Goal: Task Accomplishment & Management: Manage account settings

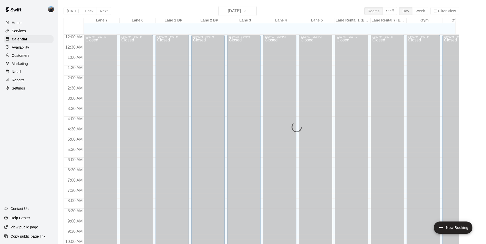
scroll to position [260, 0]
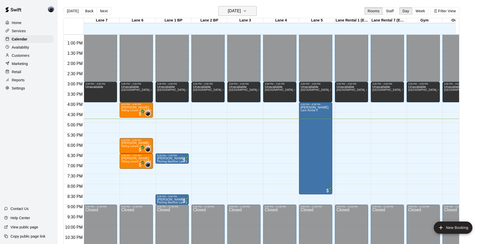
click at [257, 8] on button "[DATE]" at bounding box center [237, 11] width 38 height 10
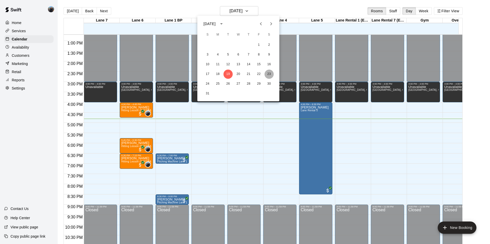
click at [270, 76] on button "23" at bounding box center [268, 74] width 9 height 9
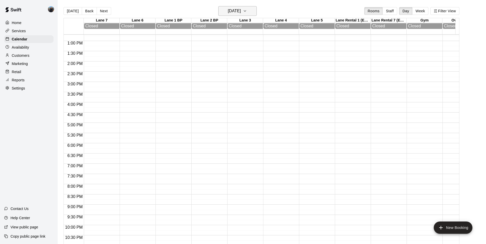
click at [247, 9] on icon "button" at bounding box center [245, 11] width 4 height 6
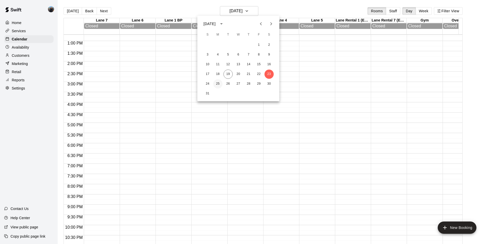
click at [218, 81] on button "25" at bounding box center [217, 83] width 9 height 9
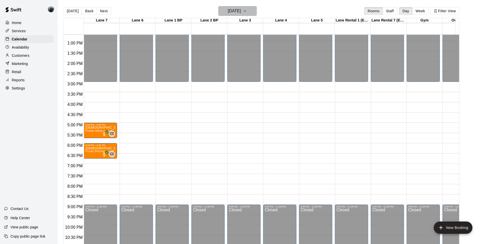
click at [255, 15] on button "[DATE]" at bounding box center [237, 11] width 38 height 10
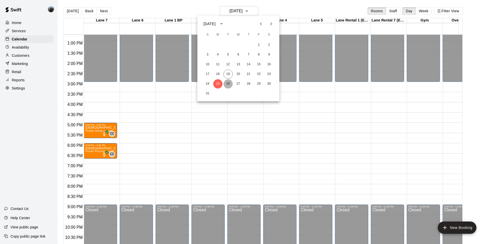
click at [228, 85] on button "26" at bounding box center [227, 83] width 9 height 9
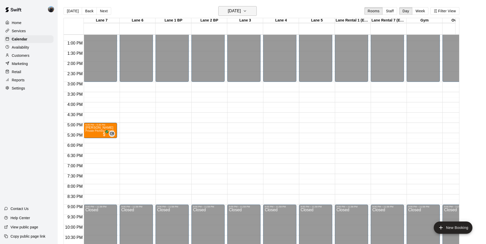
click at [241, 6] on button "[DATE]" at bounding box center [237, 11] width 38 height 10
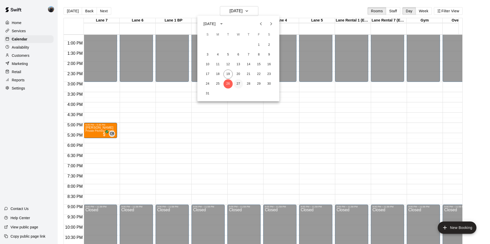
click at [239, 85] on button "27" at bounding box center [238, 83] width 9 height 9
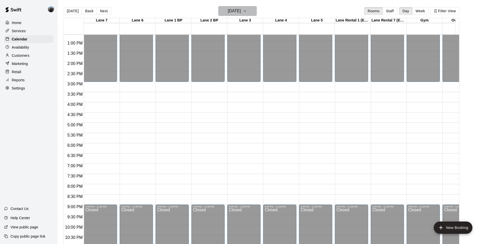
click at [247, 13] on icon "button" at bounding box center [245, 11] width 4 height 6
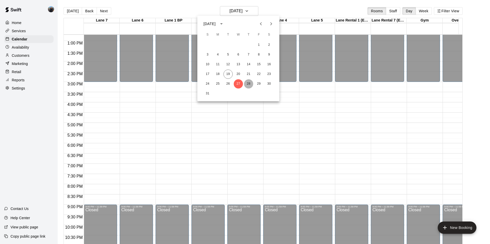
click at [250, 87] on button "28" at bounding box center [248, 83] width 9 height 9
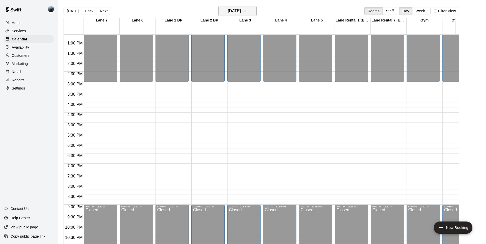
click at [257, 9] on button "[DATE]" at bounding box center [237, 11] width 38 height 10
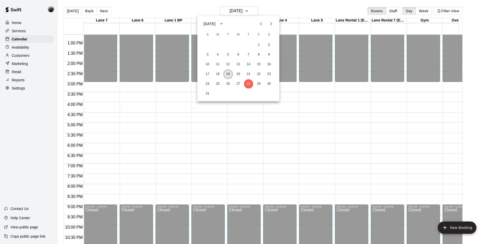
drag, startPoint x: 228, startPoint y: 73, endPoint x: 318, endPoint y: 89, distance: 91.3
click at [228, 73] on button "19" at bounding box center [227, 74] width 9 height 9
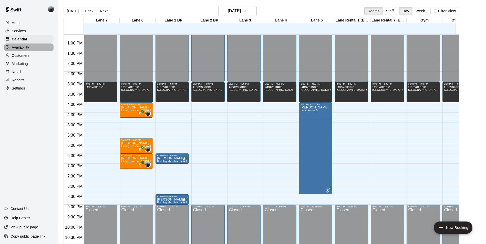
click at [34, 47] on div "Availability" at bounding box center [28, 48] width 49 height 8
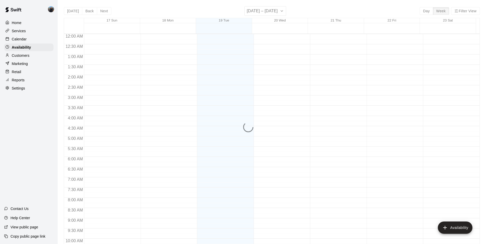
scroll to position [276, 0]
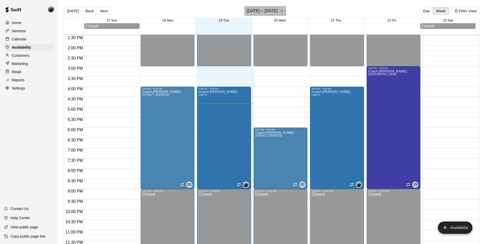
click at [283, 10] on button "[DATE] – [DATE]" at bounding box center [265, 11] width 42 height 10
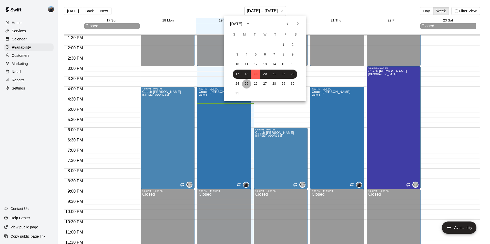
click at [245, 84] on button "25" at bounding box center [246, 83] width 9 height 9
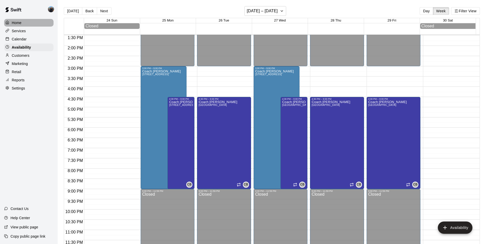
click at [20, 21] on p "Home" at bounding box center [17, 22] width 10 height 5
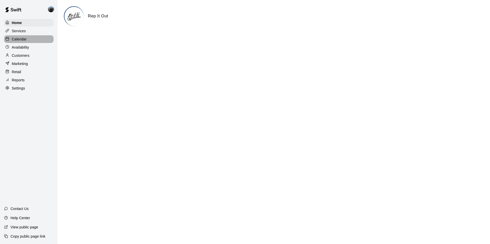
click at [17, 37] on p "Calendar" at bounding box center [19, 39] width 15 height 5
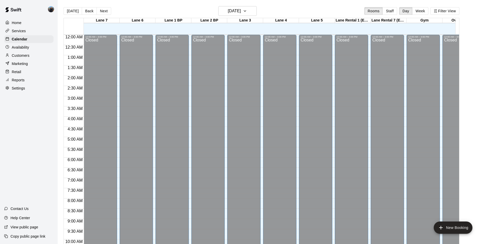
scroll to position [260, 0]
